Goal: Information Seeking & Learning: Learn about a topic

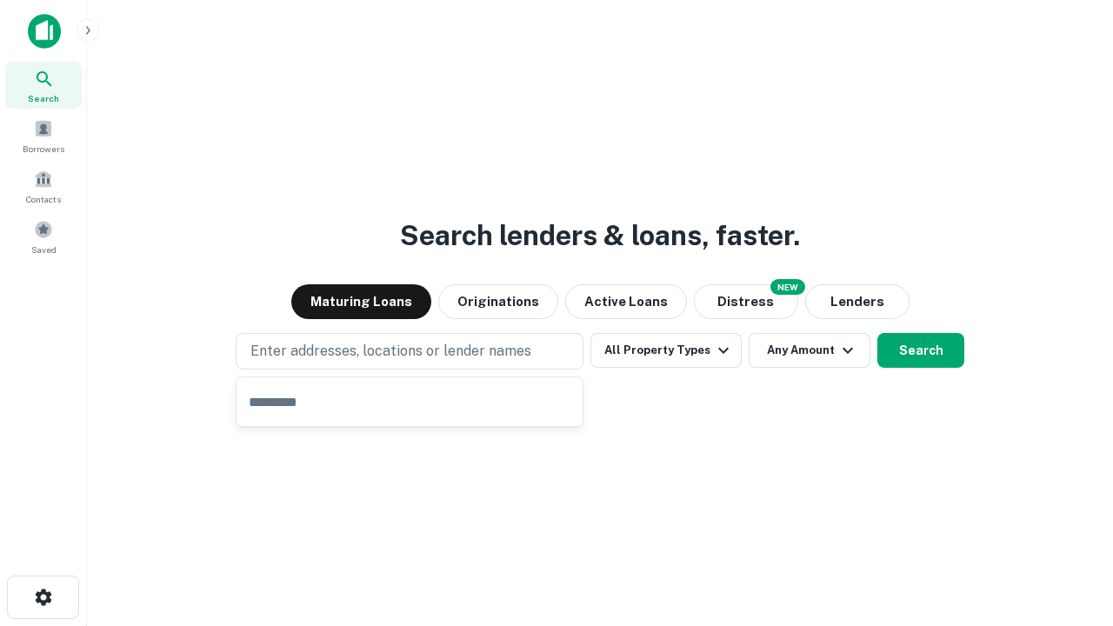
type input "**********"
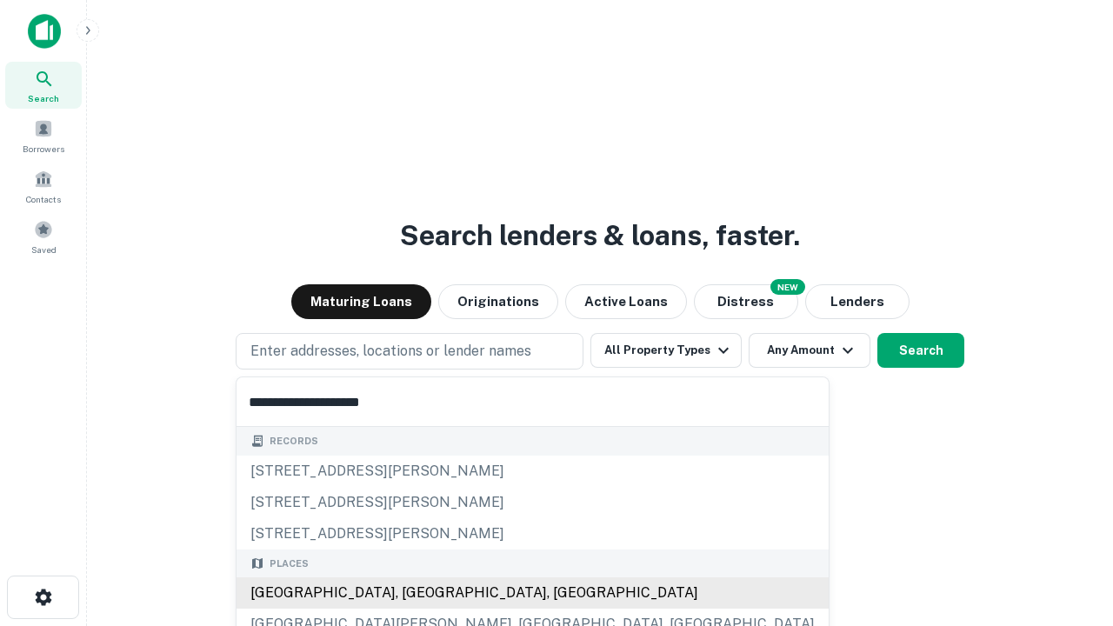
click at [416, 593] on div "[GEOGRAPHIC_DATA], [GEOGRAPHIC_DATA], [GEOGRAPHIC_DATA]" at bounding box center [533, 592] width 592 height 31
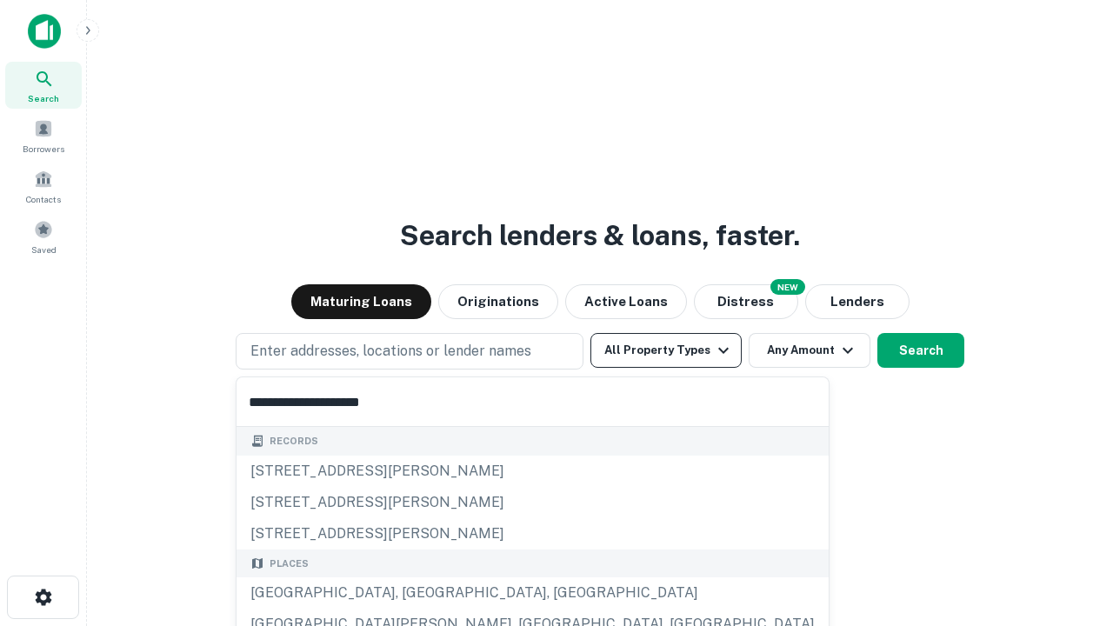
click at [666, 350] on button "All Property Types" at bounding box center [665, 350] width 151 height 35
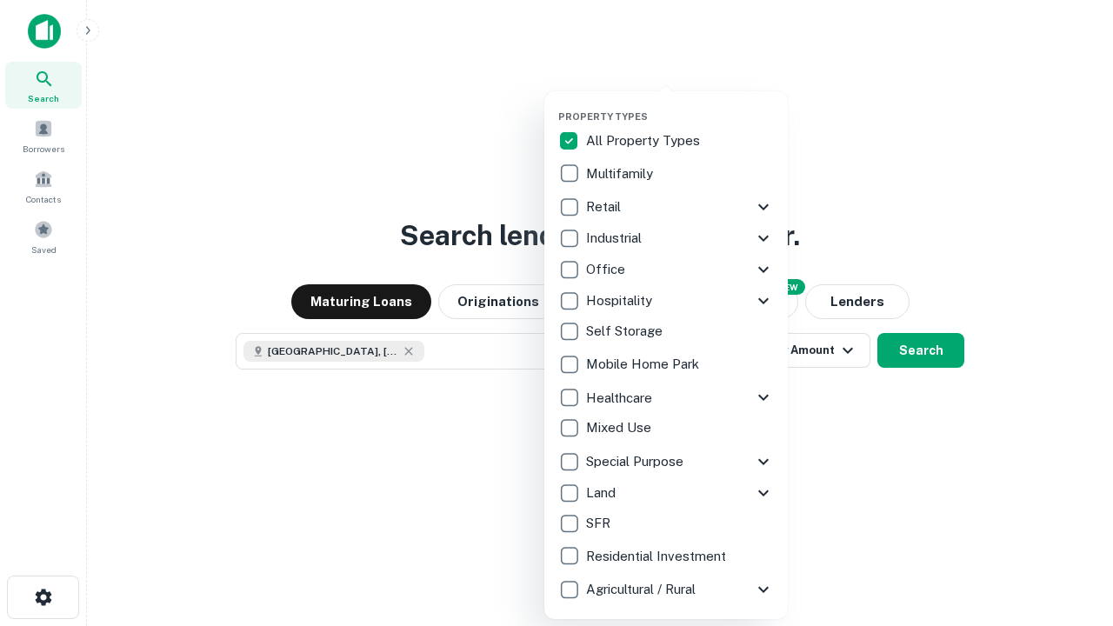
click at [680, 105] on button "button" at bounding box center [679, 105] width 243 height 1
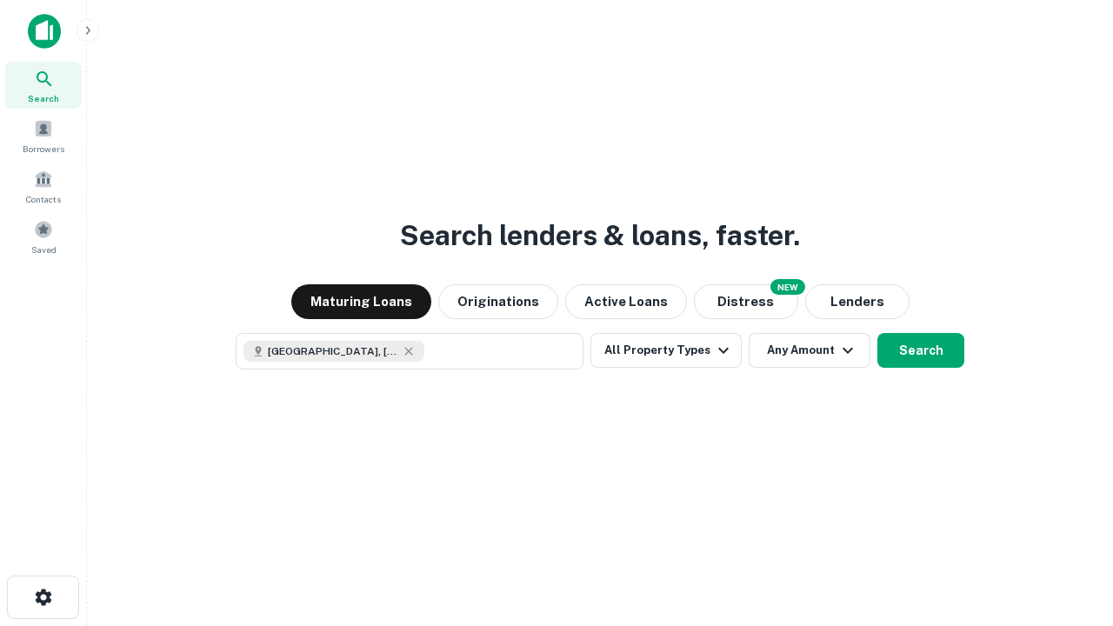
scroll to position [28, 0]
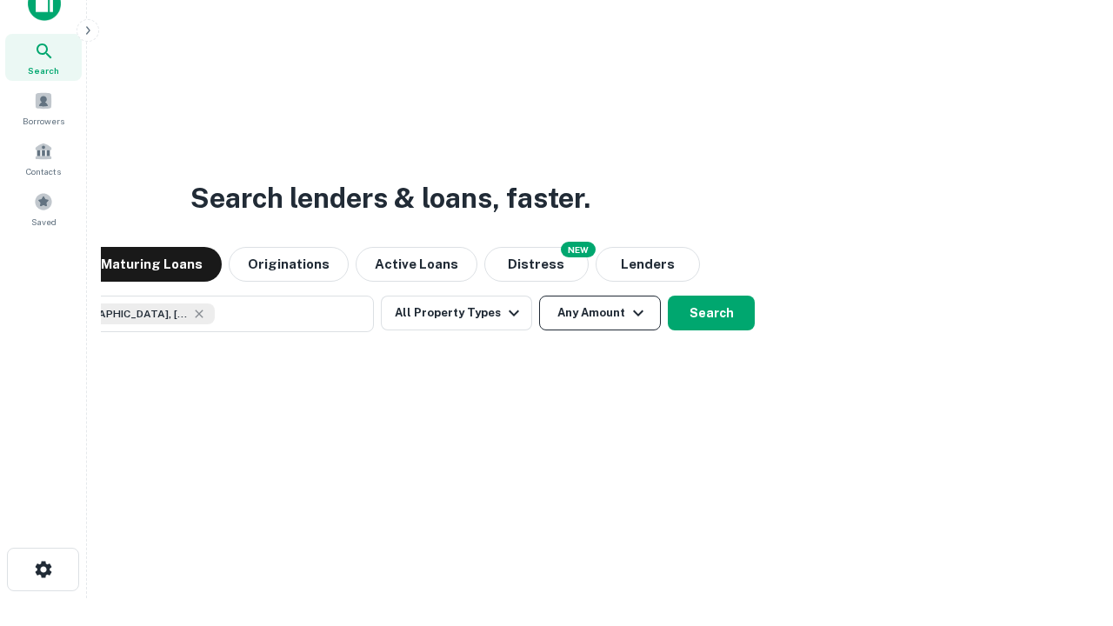
click at [539, 296] on button "Any Amount" at bounding box center [600, 313] width 122 height 35
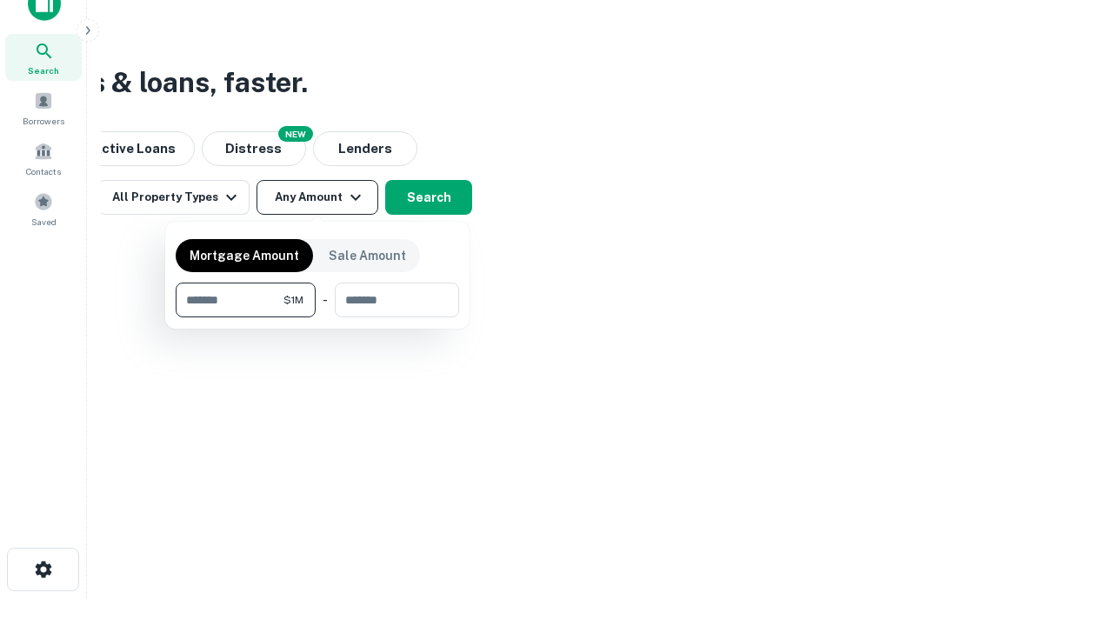
type input "*******"
click at [317, 317] on button "button" at bounding box center [317, 317] width 283 height 1
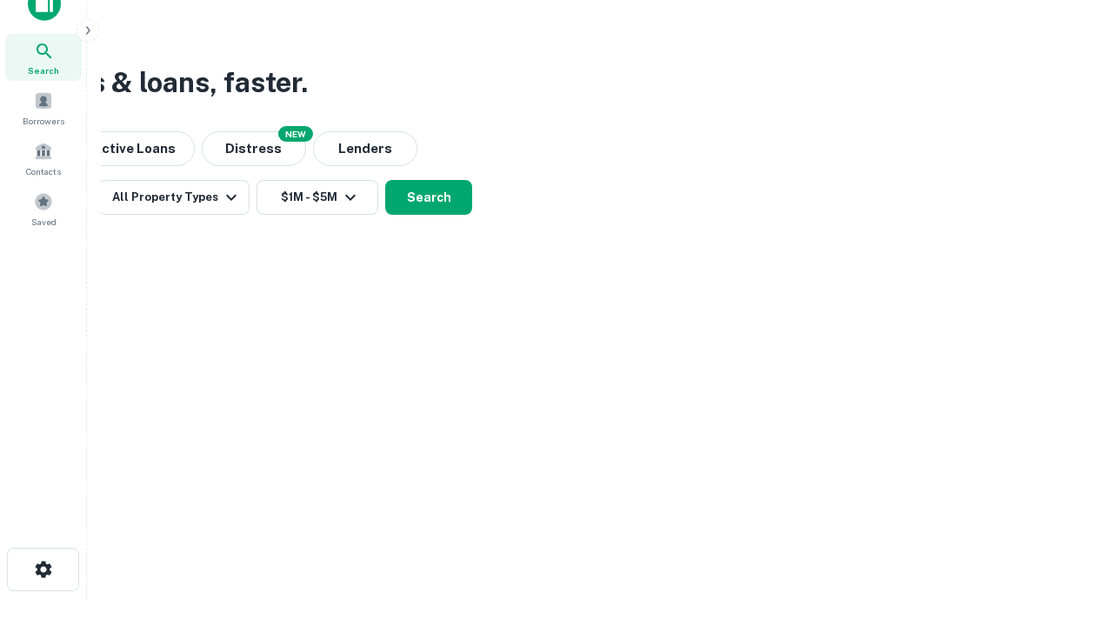
scroll to position [28, 0]
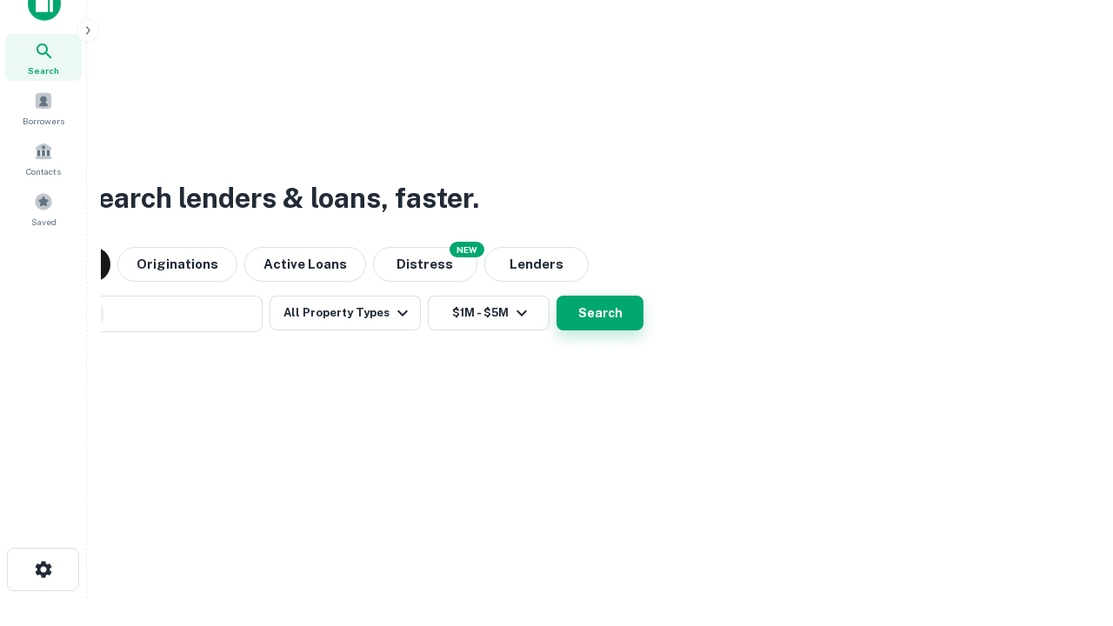
click at [557, 296] on button "Search" at bounding box center [600, 313] width 87 height 35
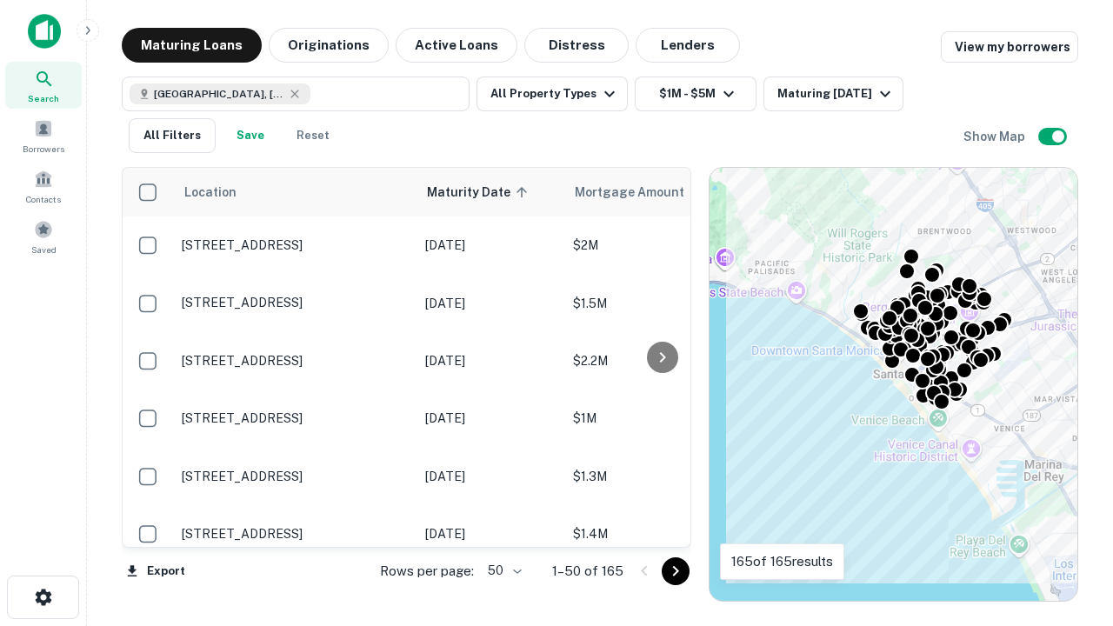
click at [502, 570] on body "Search Borrowers Contacts Saved Maturing Loans Originations Active Loans Distre…" at bounding box center [556, 313] width 1113 height 626
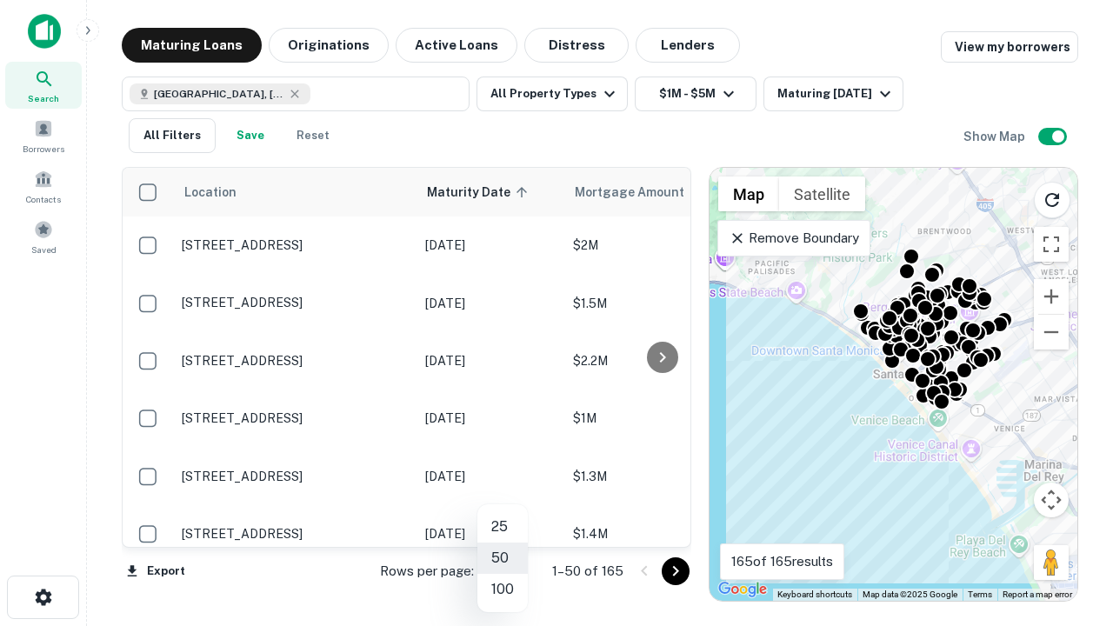
click at [503, 527] on li "25" at bounding box center [502, 526] width 50 height 31
